Goal: Information Seeking & Learning: Learn about a topic

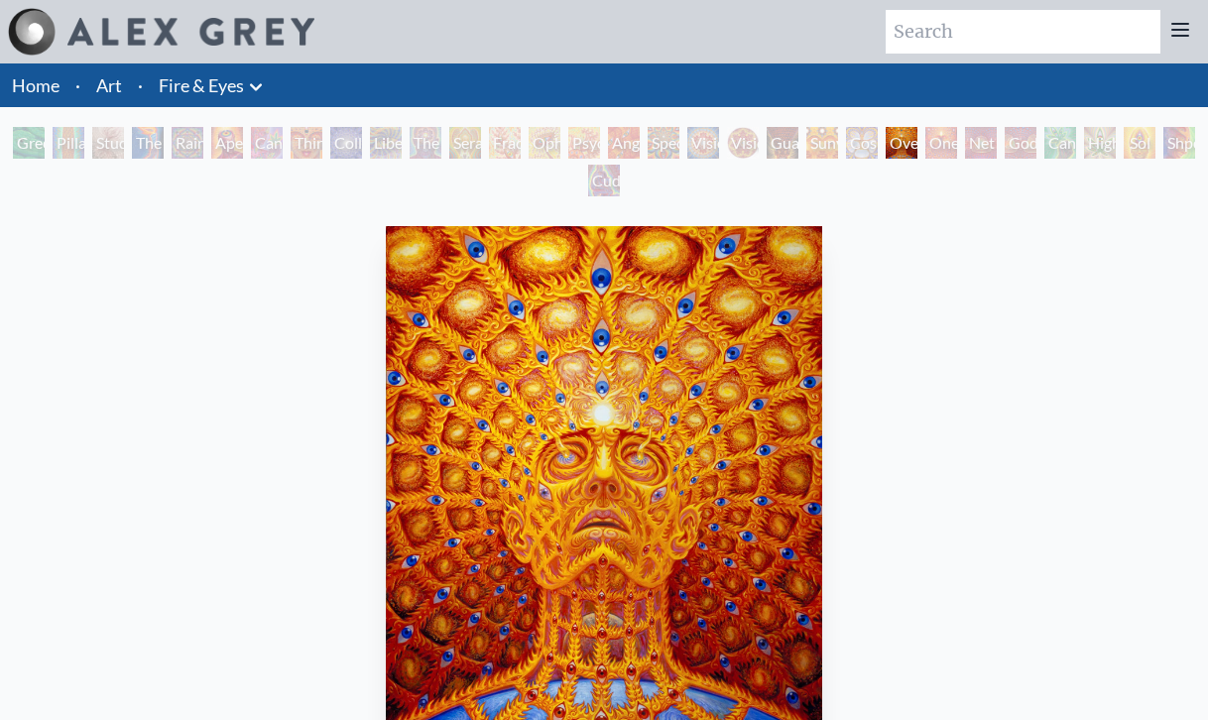
click at [862, 144] on div "Cosmic Elf" at bounding box center [862, 143] width 32 height 32
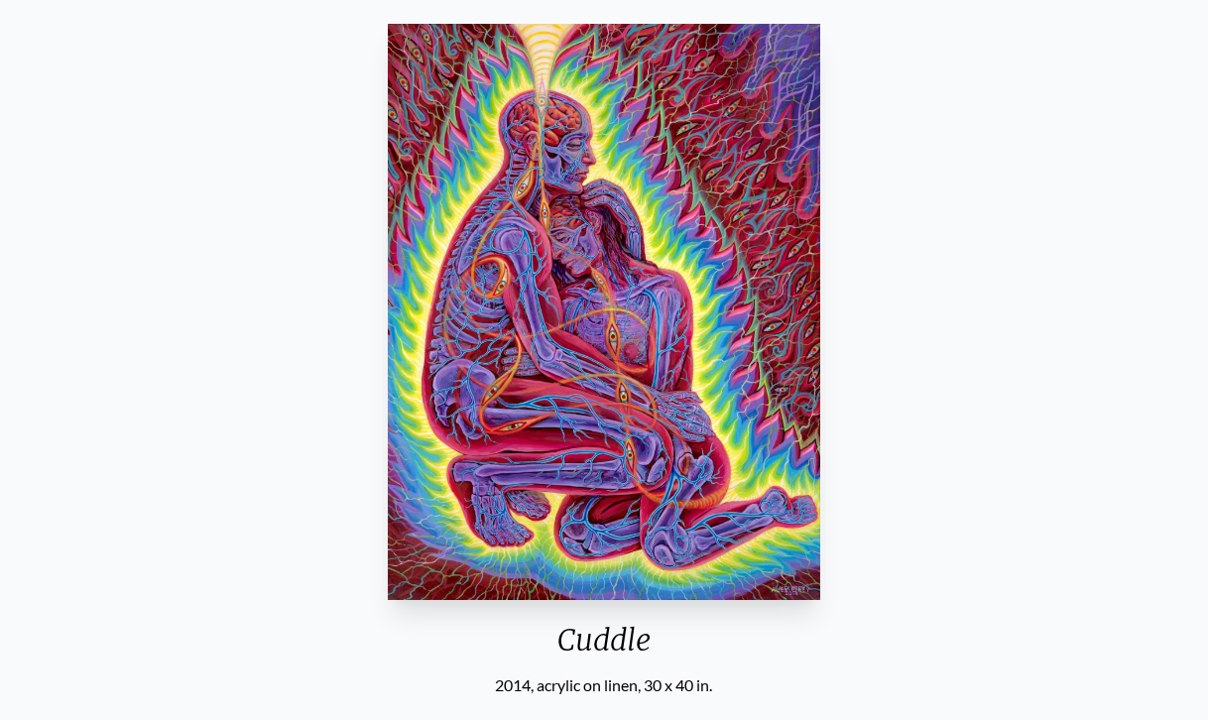
scroll to position [190, 0]
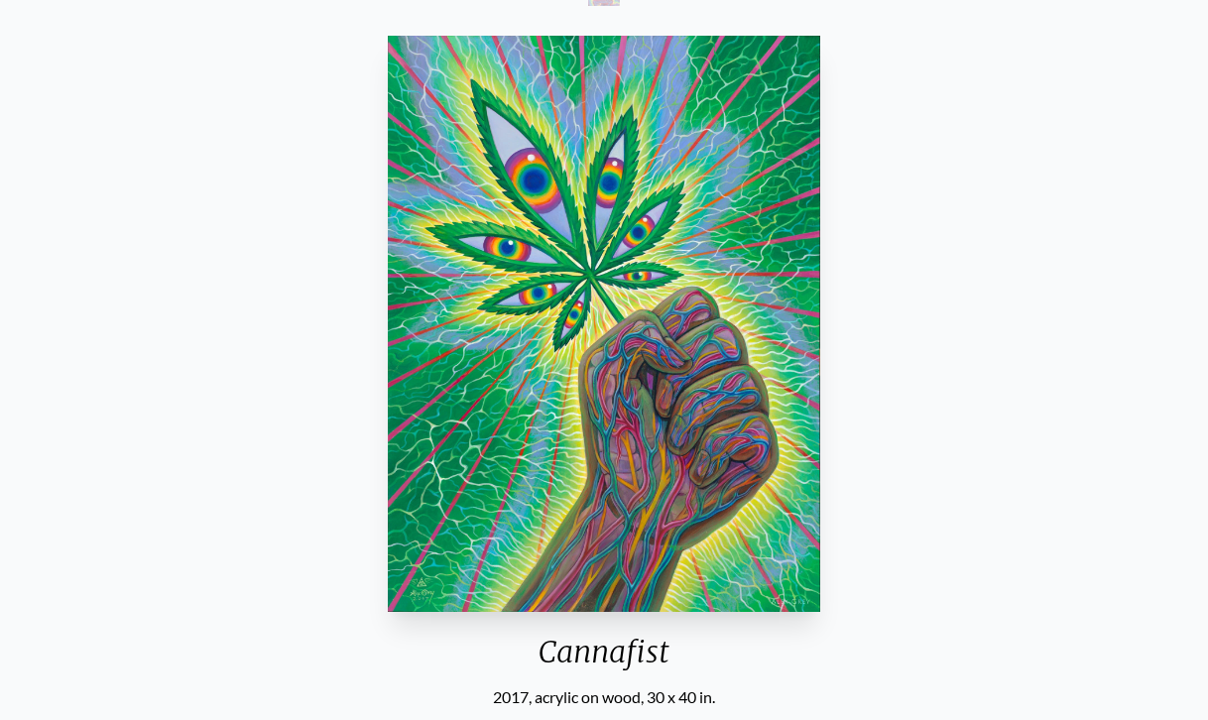
scroll to position [40, 0]
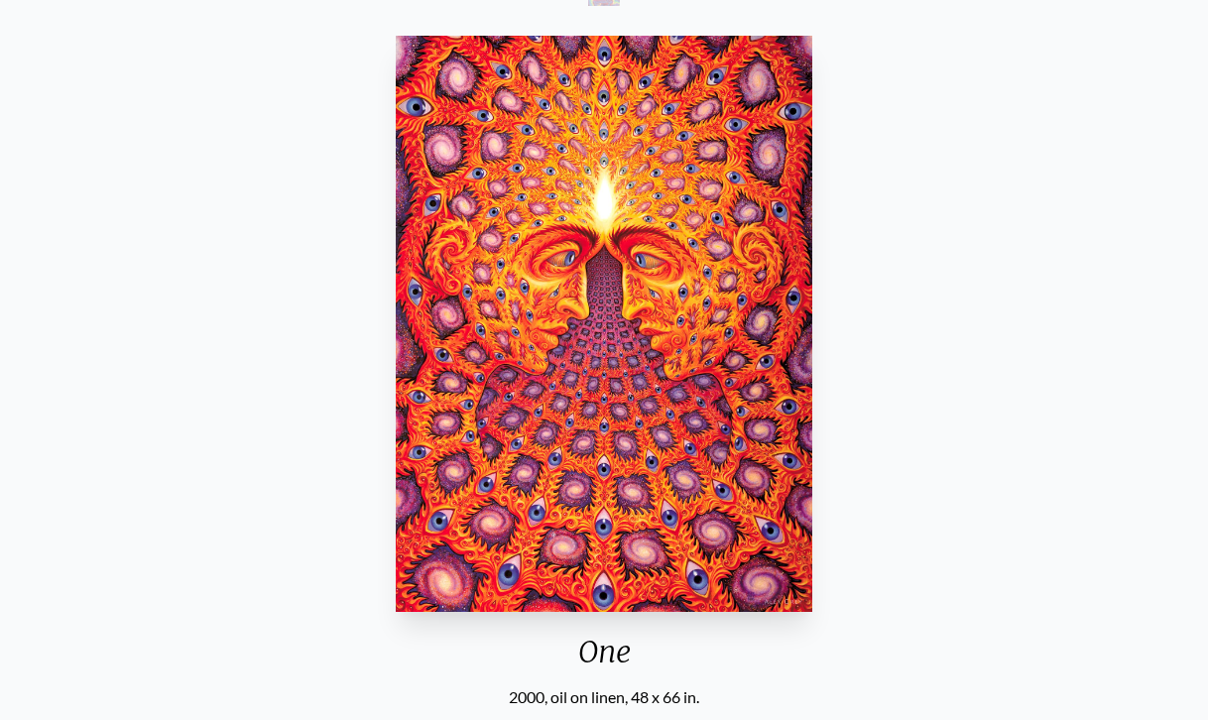
scroll to position [48, 0]
